Goal: Navigation & Orientation: Understand site structure

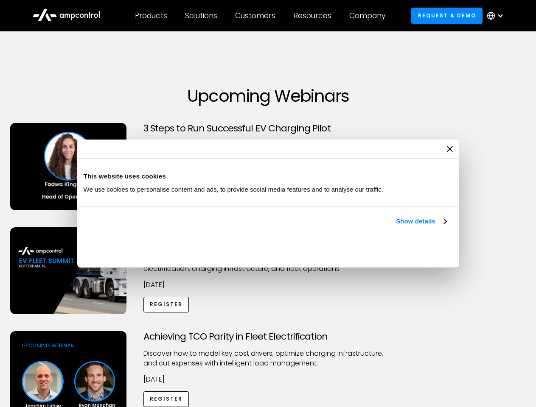
click at [396, 226] on link "Show details" at bounding box center [421, 221] width 50 height 10
click at [0, 0] on div "Necessary cookies help make a website usable by enabling basic functions like p…" at bounding box center [0, 0] width 0 height 0
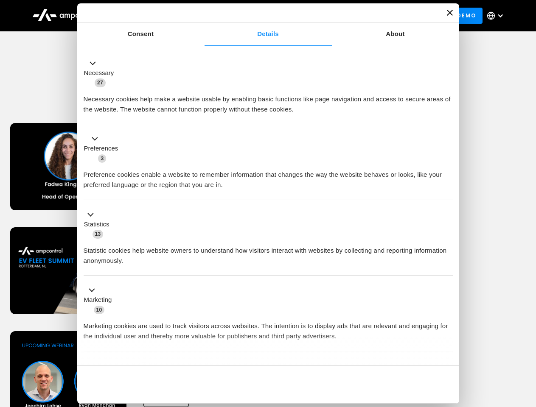
click at [453, 115] on div "Necessary cookies help make a website usable by enabling basic functions like p…" at bounding box center [268, 101] width 369 height 27
click at [261, 16] on div "Customers" at bounding box center [255, 15] width 40 height 9
click at [151, 16] on div "Products" at bounding box center [151, 15] width 32 height 9
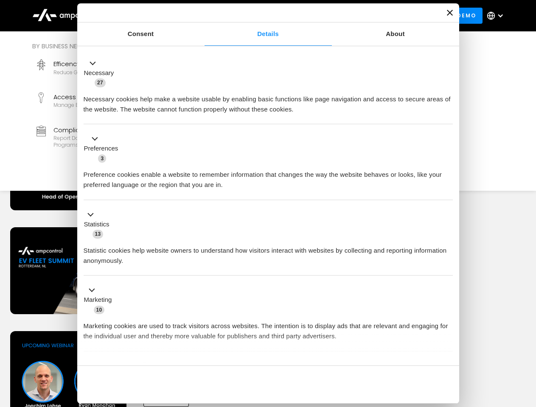
click at [201, 16] on div "Solutions" at bounding box center [201, 15] width 32 height 9
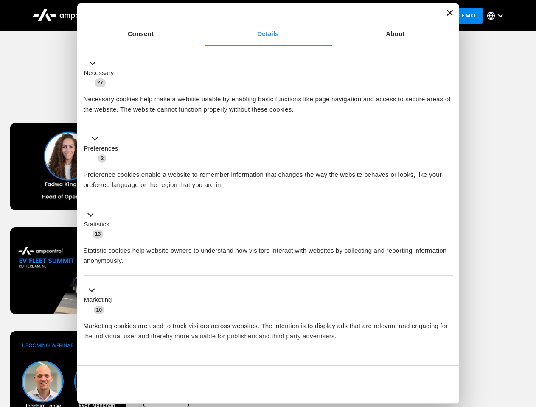
click at [257, 16] on div "Customers" at bounding box center [255, 15] width 40 height 9
click at [314, 16] on div "Resources" at bounding box center [312, 15] width 38 height 9
click at [370, 16] on div "Company" at bounding box center [367, 15] width 36 height 9
click at [497, 16] on div at bounding box center [500, 15] width 7 height 7
